Goal: Register for event/course

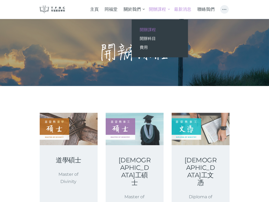
click at [182, 12] on link "最新消息" at bounding box center [182, 9] width 23 height 13
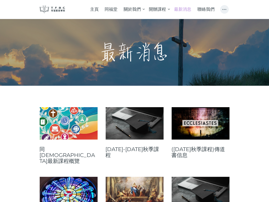
scroll to position [27, 0]
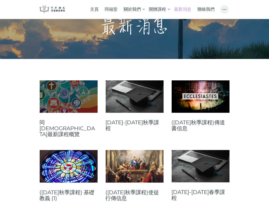
click at [74, 111] on link at bounding box center [69, 96] width 58 height 32
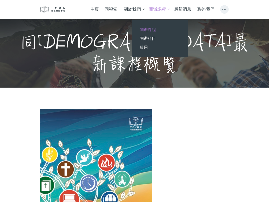
click at [152, 30] on span "開辦課程" at bounding box center [148, 29] width 16 height 5
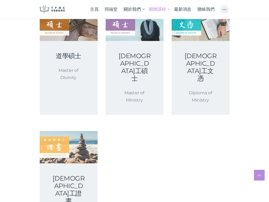
scroll to position [107, 0]
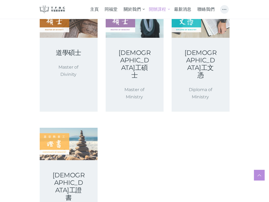
click at [51, 160] on div "基督教事工證書 Certificate of Ministry" at bounding box center [69, 197] width 58 height 74
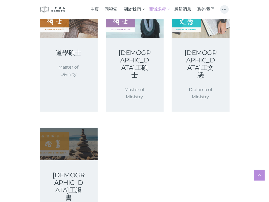
click at [63, 143] on link at bounding box center [69, 144] width 58 height 32
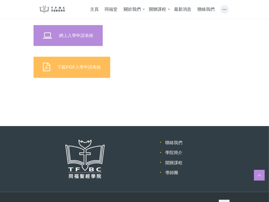
scroll to position [377, 0]
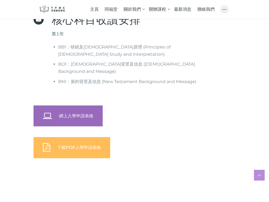
click at [62, 113] on span "網上入學申請表格" at bounding box center [76, 115] width 34 height 5
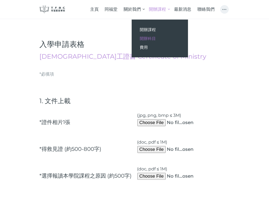
click at [154, 38] on span "開辦科目" at bounding box center [148, 38] width 16 height 5
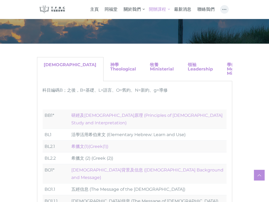
scroll to position [54, 0]
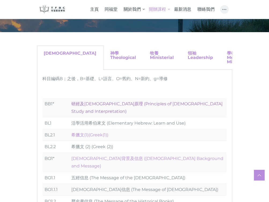
click at [112, 104] on link "研經及釋經原理 (Principles of Biblical Study and Interpretation)" at bounding box center [147, 107] width 151 height 12
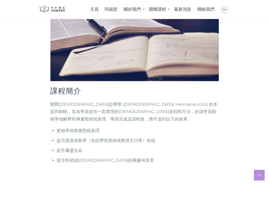
scroll to position [161, 0]
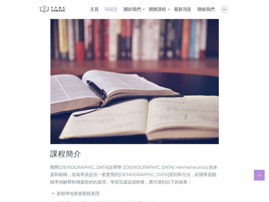
click at [114, 10] on span "同福堂" at bounding box center [110, 9] width 13 height 5
click at [91, 10] on span "主頁" at bounding box center [94, 9] width 9 height 5
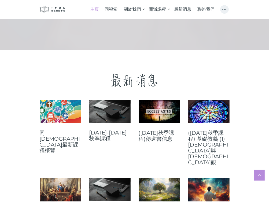
scroll to position [161, 0]
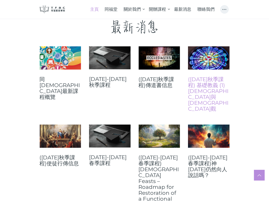
click at [199, 77] on link "(2025年秋季課程) 基礎教義 (1) 聖靈觀與教會觀" at bounding box center [209, 93] width 42 height 35
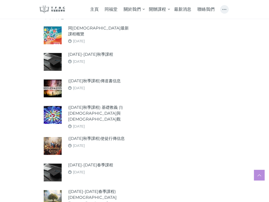
scroll to position [616, 0]
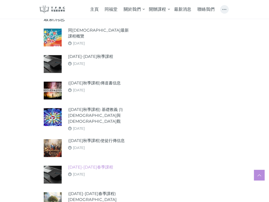
click at [80, 165] on link "[DATE]-[DATE]春季課程" at bounding box center [90, 168] width 45 height 6
